Goal: Task Accomplishment & Management: Use online tool/utility

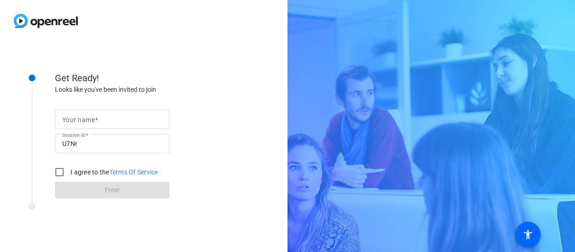
click at [136, 119] on input "Your name" at bounding box center [112, 119] width 100 height 11
type input "[PERSON_NAME]"
click at [261, 104] on div "Get Ready! Looks like you've been invited to join Your name [PERSON_NAME] Sessi…" at bounding box center [144, 147] width 288 height 210
click at [51, 169] on div at bounding box center [59, 172] width 18 height 18
click at [52, 170] on input "I agree to the Terms Of Service" at bounding box center [59, 172] width 18 height 18
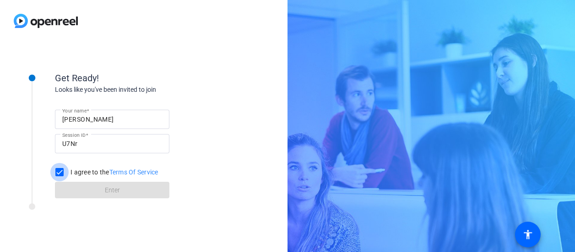
checkbox input "true"
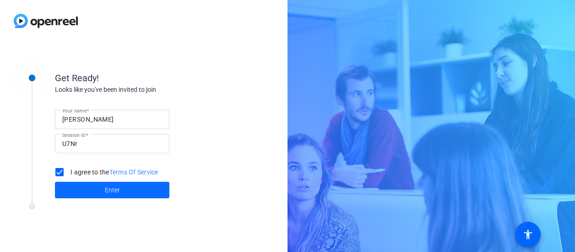
click at [99, 189] on span at bounding box center [112, 190] width 115 height 22
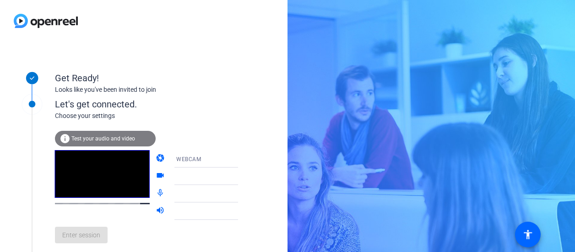
click at [242, 159] on icon at bounding box center [247, 158] width 11 height 11
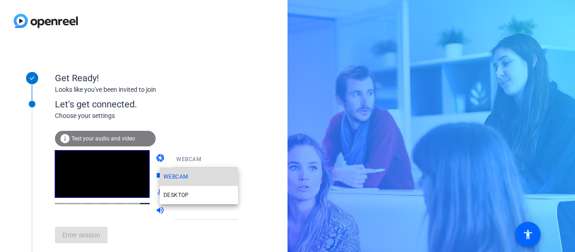
click at [210, 173] on mat-option "WEBCAM" at bounding box center [199, 176] width 78 height 18
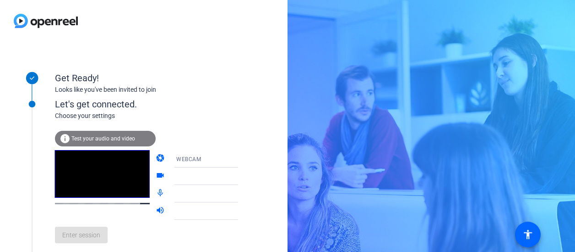
click at [242, 175] on icon at bounding box center [247, 175] width 11 height 11
click at [242, 177] on icon at bounding box center [247, 175] width 11 height 11
click at [245, 159] on icon at bounding box center [247, 159] width 5 height 2
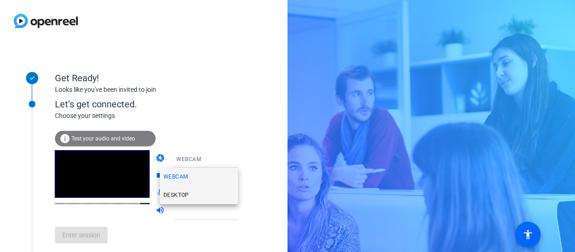
click at [208, 191] on mat-option "DESKTOP" at bounding box center [199, 195] width 78 height 18
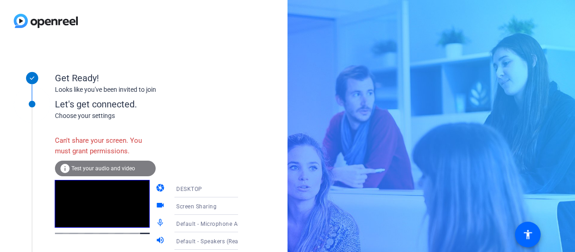
click at [242, 189] on icon at bounding box center [247, 188] width 11 height 11
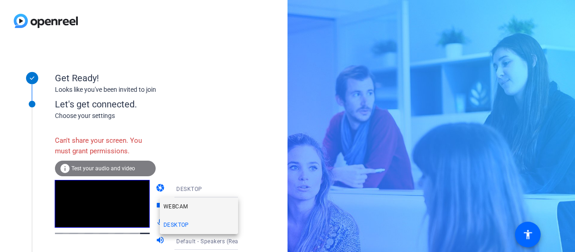
click at [197, 201] on mat-option "WEBCAM" at bounding box center [199, 206] width 78 height 18
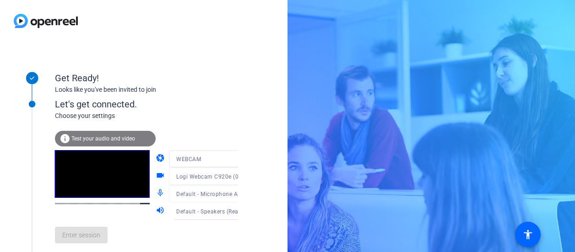
click at [228, 192] on div "camera WEBCAM videocam Logi Webcam C920e (046d:08b6) mic_none Default - Microph…" at bounding box center [206, 185] width 101 height 70
click at [242, 213] on icon at bounding box center [247, 210] width 11 height 11
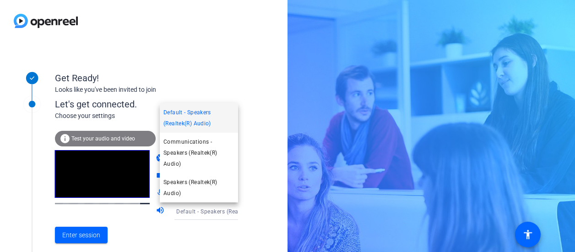
click at [252, 204] on div at bounding box center [287, 126] width 575 height 252
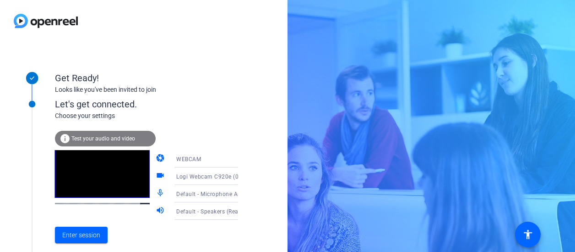
click at [93, 247] on div "Enter session" at bounding box center [156, 234] width 202 height 30
click at [86, 236] on span "Enter session" at bounding box center [81, 235] width 38 height 10
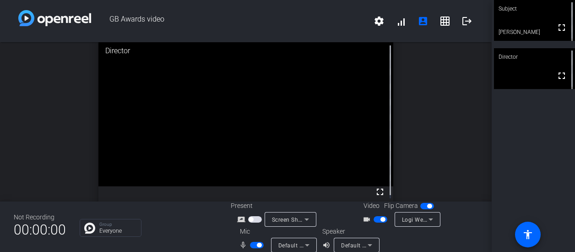
click at [459, 148] on div "open_in_new Director fullscreen" at bounding box center [246, 121] width 492 height 159
